Goal: Transaction & Acquisition: Purchase product/service

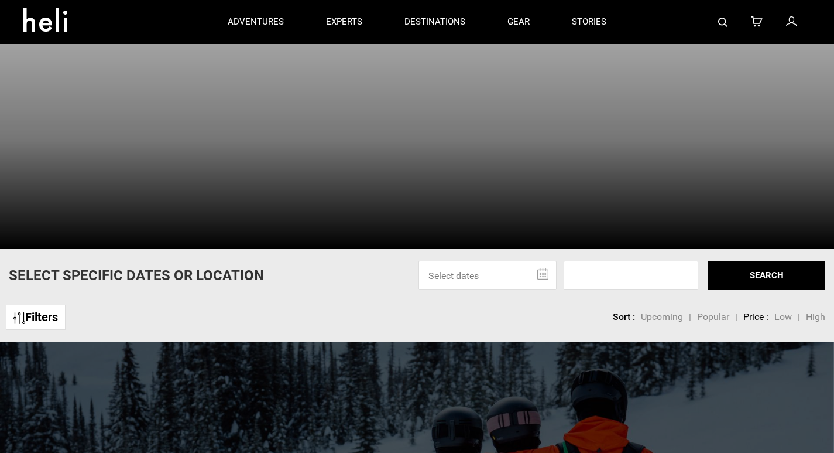
scroll to position [25, 0]
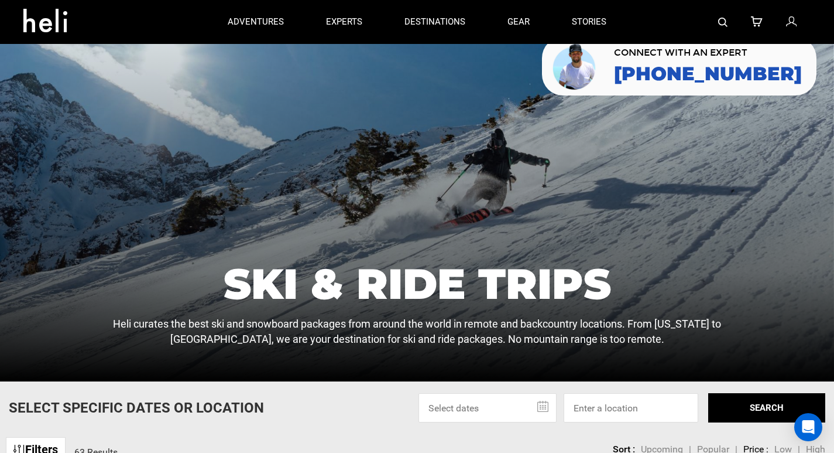
click at [758, 22] on icon at bounding box center [757, 22] width 12 height 15
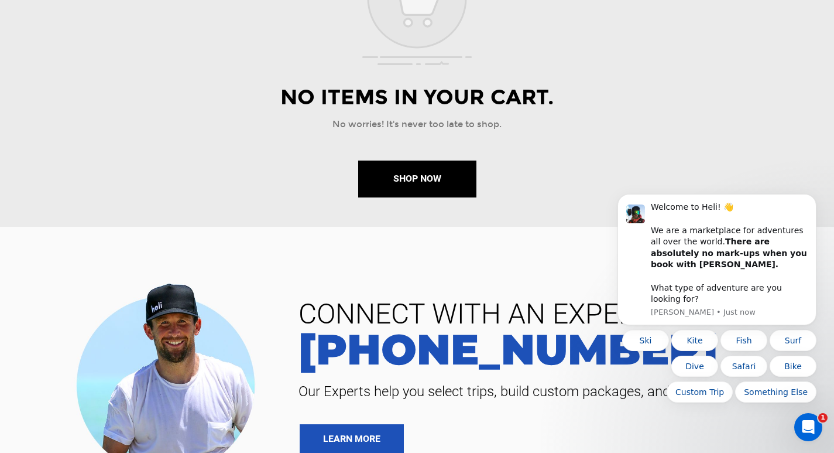
scroll to position [146, 0]
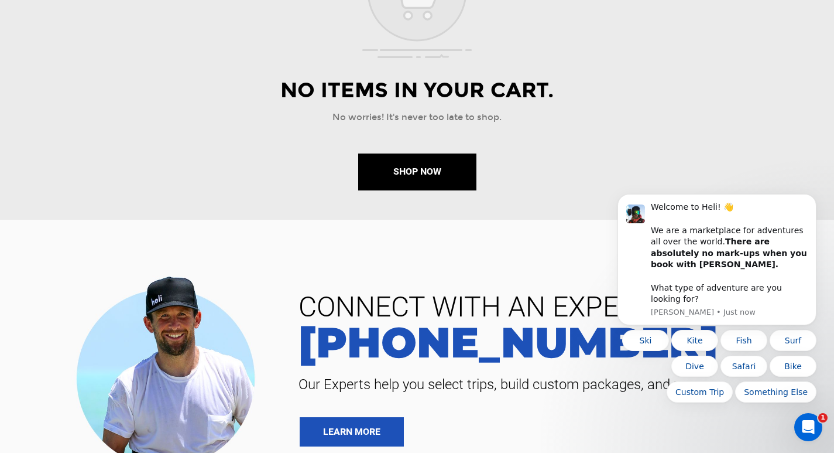
click at [790, 13] on div "No Items in your Cart. No worries! It's never too late to shop. Shop Now Add-Ons" at bounding box center [417, 66] width 834 height 272
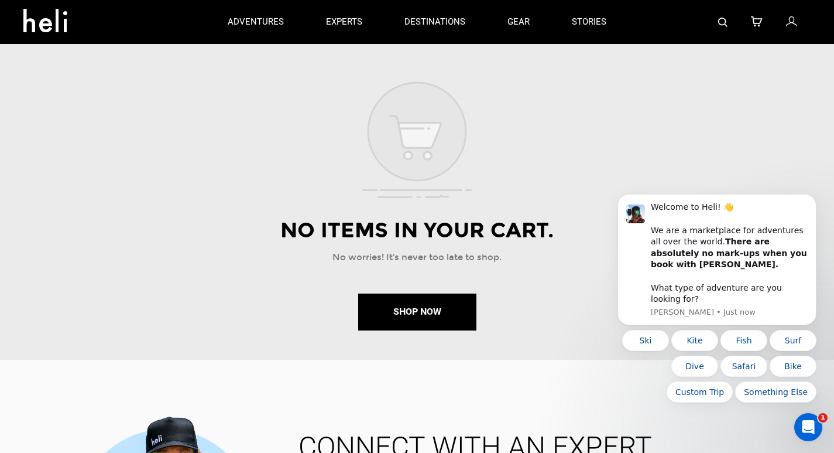
scroll to position [5, 0]
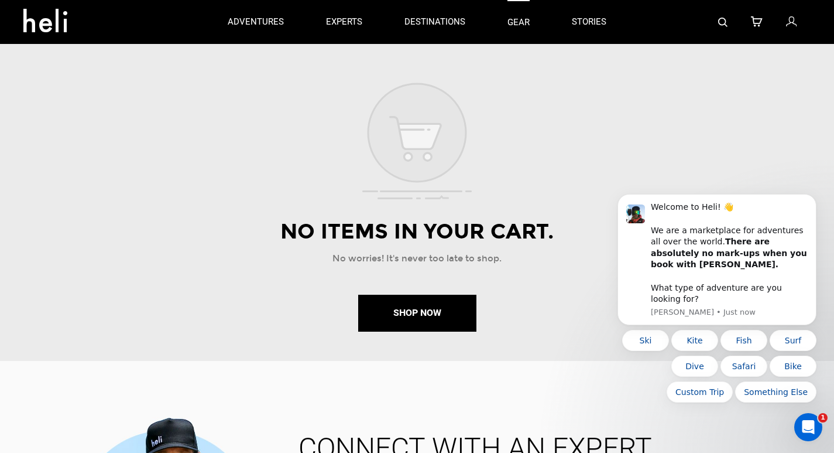
click at [513, 23] on link "gear" at bounding box center [519, 22] width 22 height 44
